Goal: Information Seeking & Learning: Learn about a topic

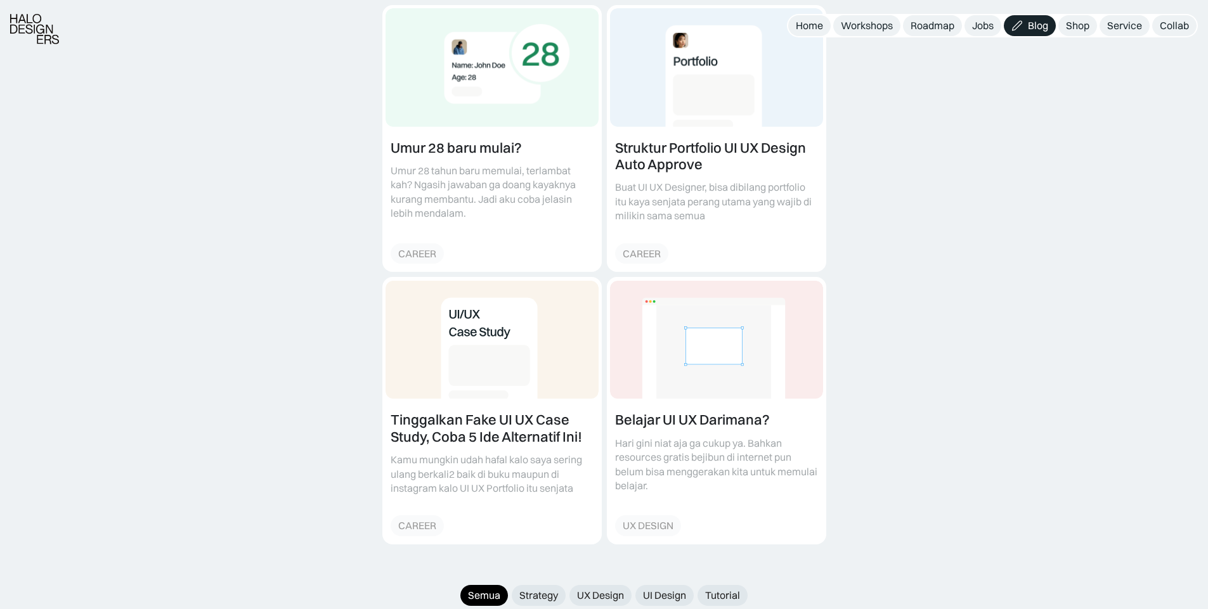
scroll to position [1142, 0]
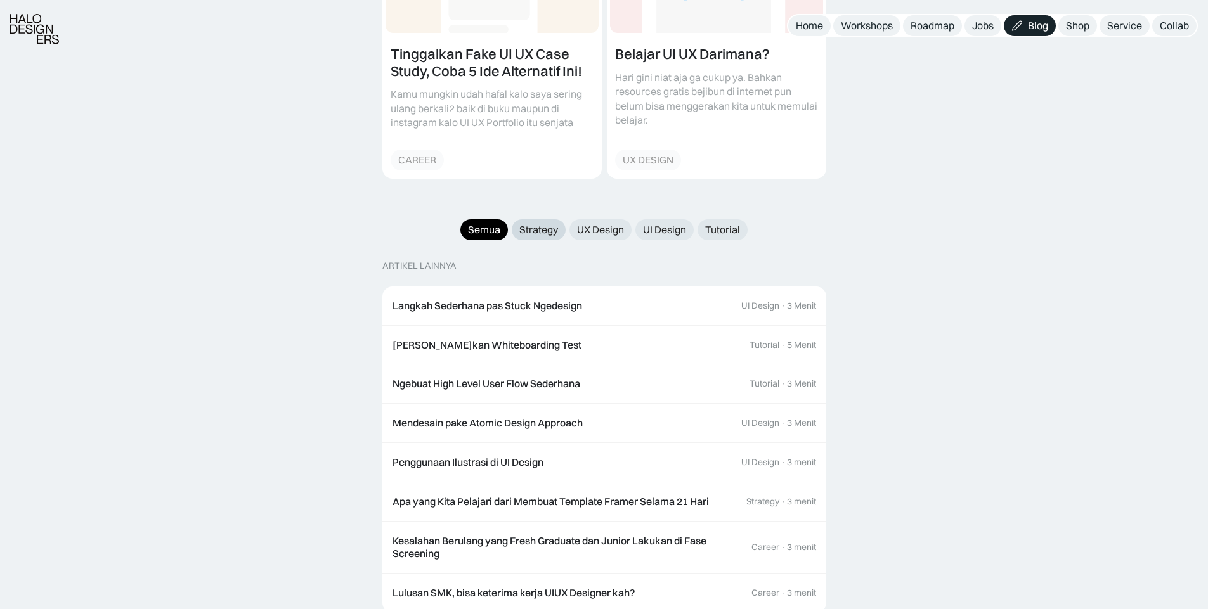
click at [554, 223] on div "Strategy" at bounding box center [538, 229] width 39 height 13
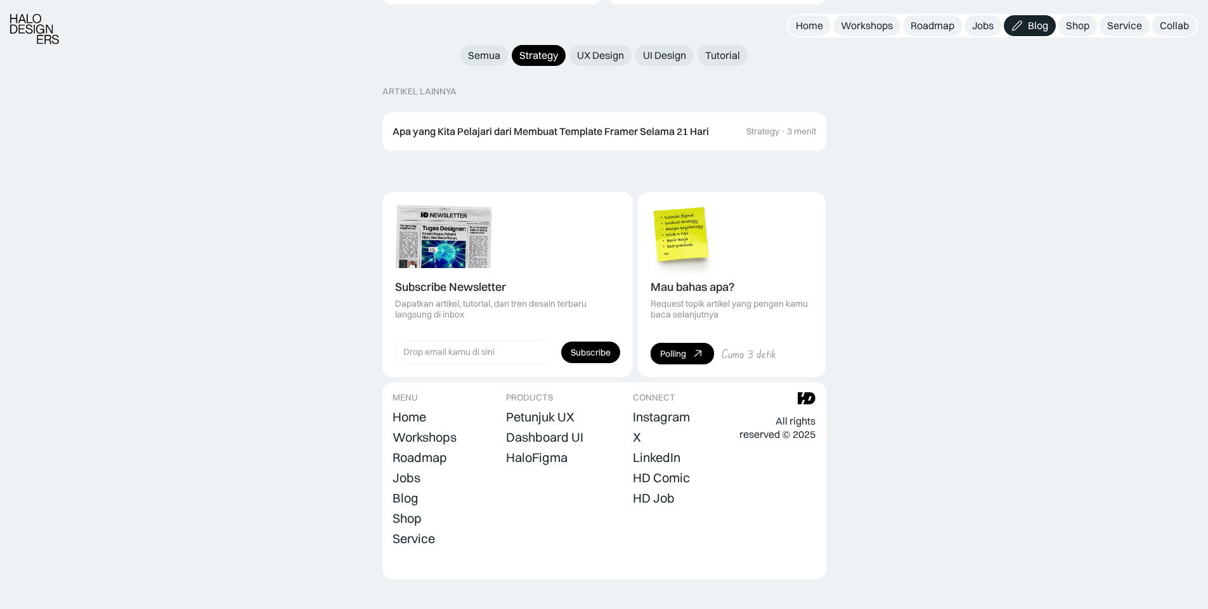
scroll to position [1322, 0]
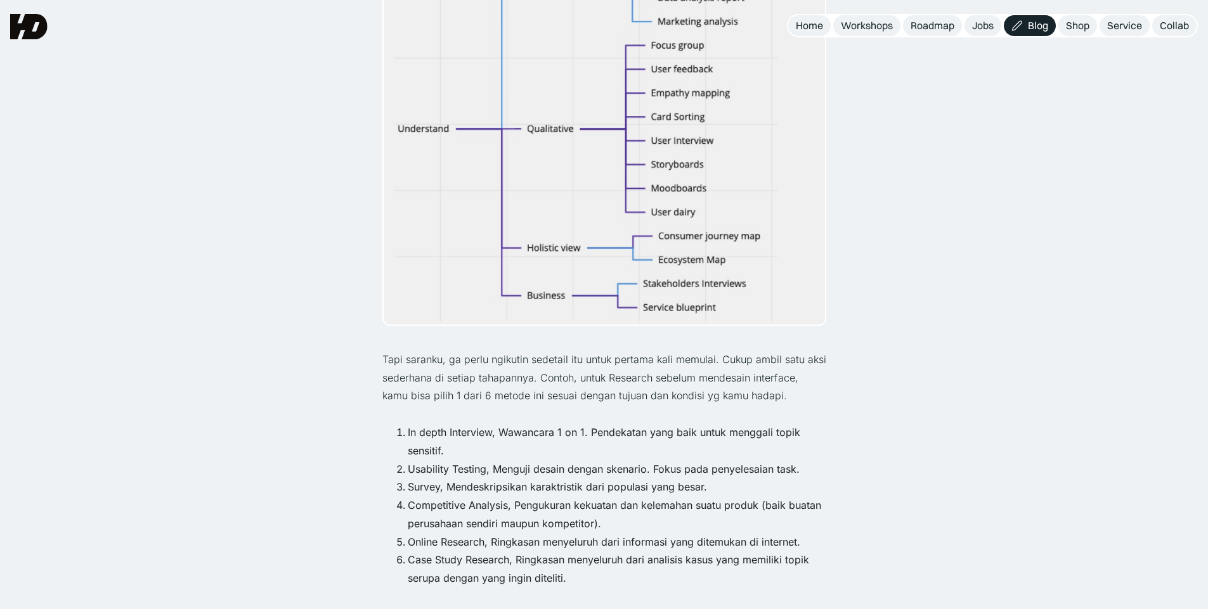
scroll to position [837, 0]
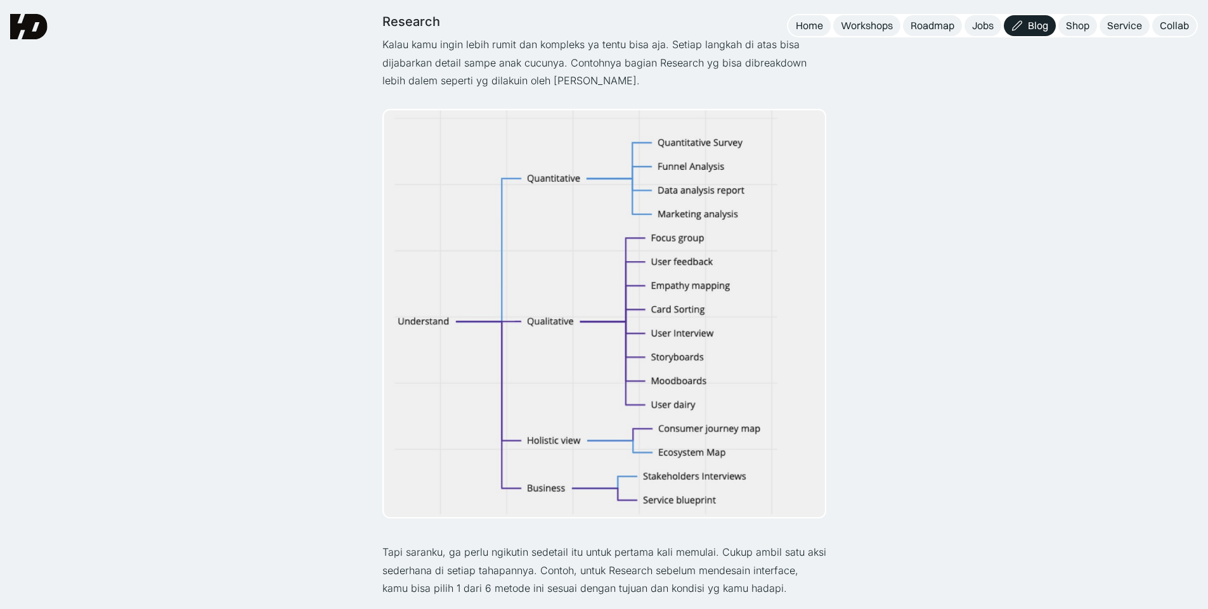
click at [598, 272] on img at bounding box center [604, 313] width 444 height 410
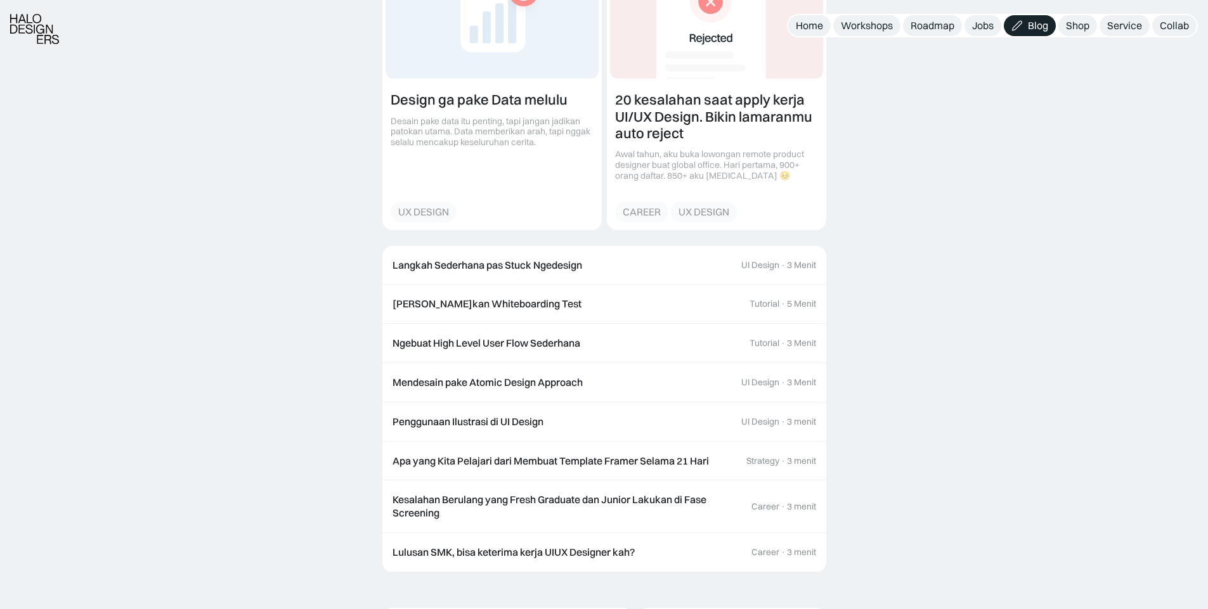
scroll to position [3044, 0]
